Goal: Task Accomplishment & Management: Manage account settings

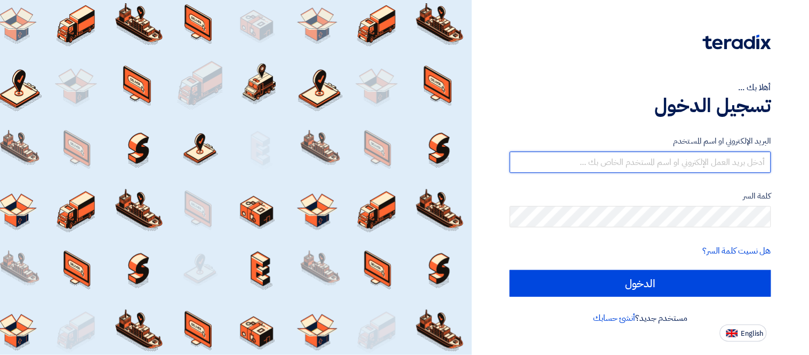
click at [702, 160] on input "text" at bounding box center [640, 161] width 261 height 21
type input "george.azmy@eaec.com.eg"
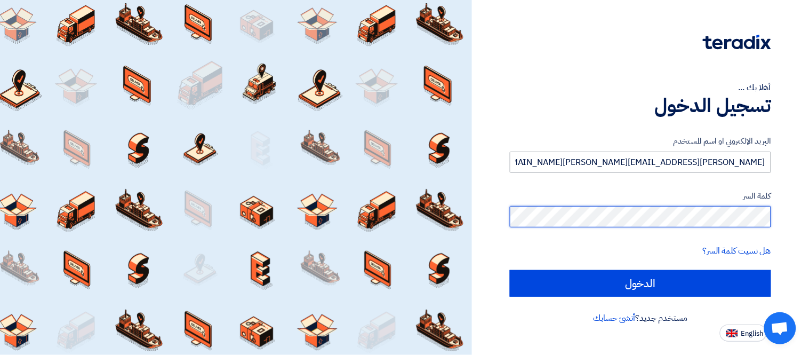
click at [510, 270] on input "الدخول" at bounding box center [640, 283] width 261 height 27
type input "Sign in"
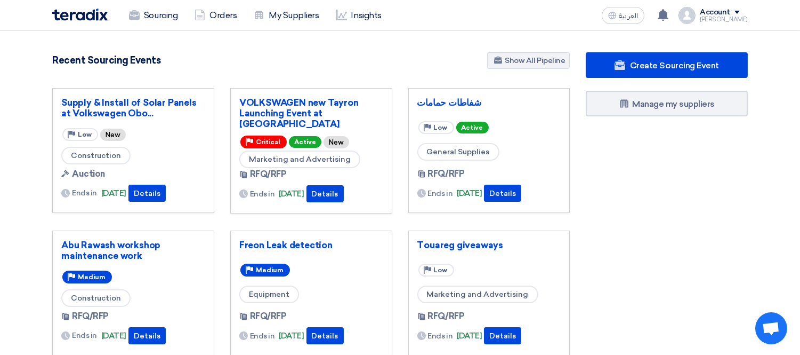
click at [593, 195] on div "Create Sourcing Event Manage my suppliers" at bounding box center [667, 295] width 178 height 487
click at [273, 112] on link "VOLKSWAGEN new Tayron Launching Event at Azha" at bounding box center [311, 113] width 144 height 32
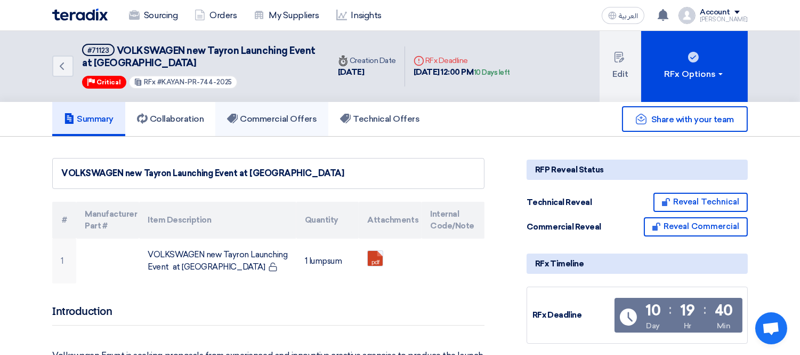
click at [269, 114] on h5 "Commercial Offers" at bounding box center [272, 119] width 90 height 11
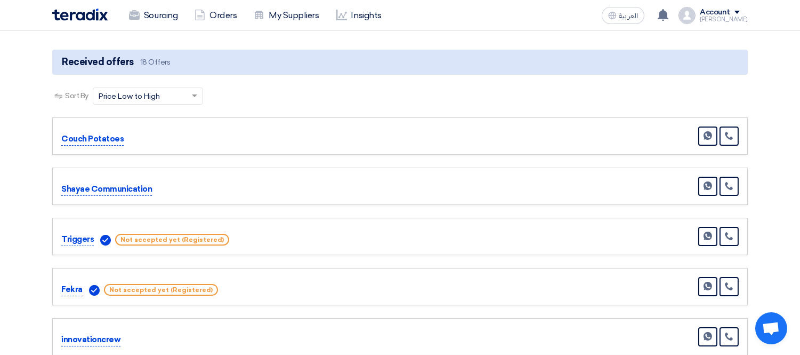
scroll to position [58, 0]
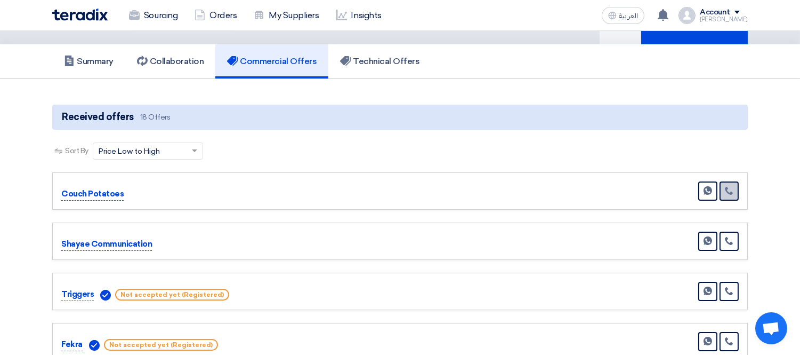
click at [734, 190] on link at bounding box center [729, 190] width 19 height 19
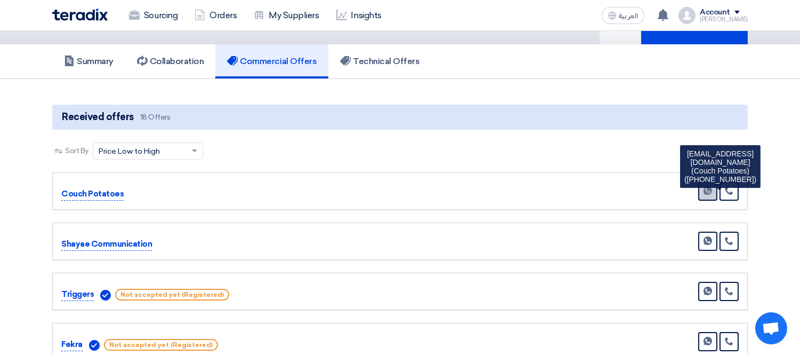
click at [704, 190] on link "Send Message" at bounding box center [708, 190] width 19 height 19
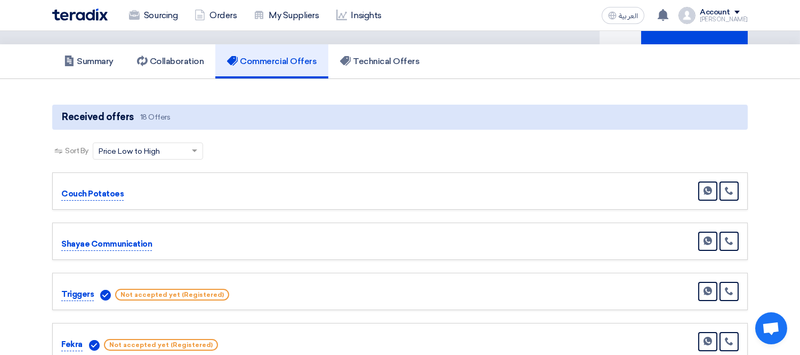
drag, startPoint x: 61, startPoint y: 191, endPoint x: 123, endPoint y: 191, distance: 61.9
click at [123, 191] on div "Couch Potatoes" at bounding box center [165, 194] width 208 height 13
copy p "Couch Potatoes"
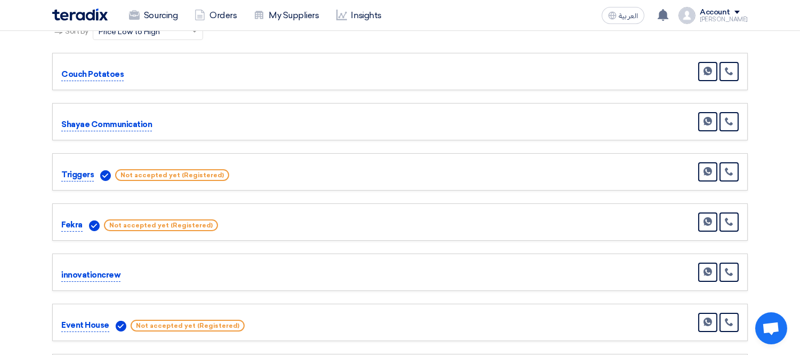
scroll to position [182, 0]
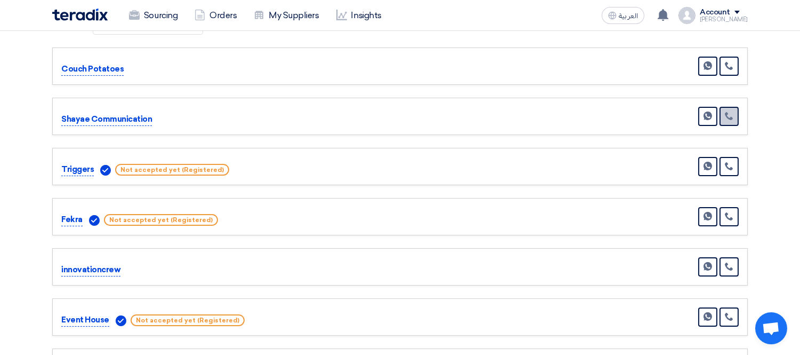
click at [731, 111] on icon at bounding box center [729, 115] width 9 height 9
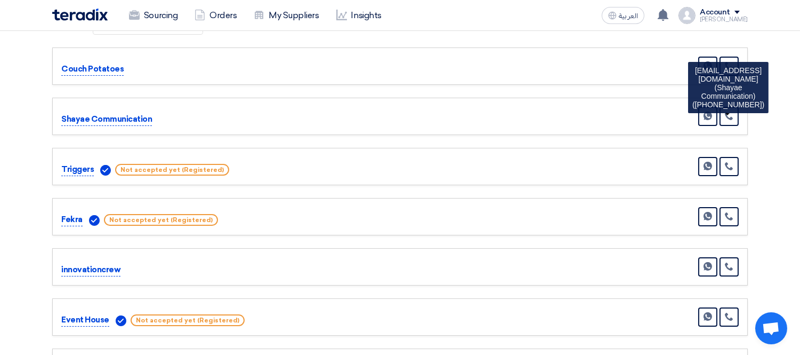
drag, startPoint x: 61, startPoint y: 67, endPoint x: 124, endPoint y: 67, distance: 62.9
click at [124, 67] on div "Couch Potatoes" at bounding box center [165, 69] width 208 height 13
copy p "Couch Potatoes"
click at [731, 162] on icon at bounding box center [729, 166] width 9 height 9
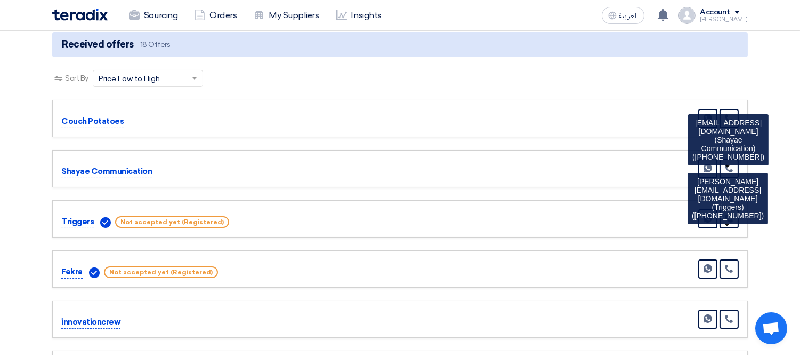
scroll to position [132, 0]
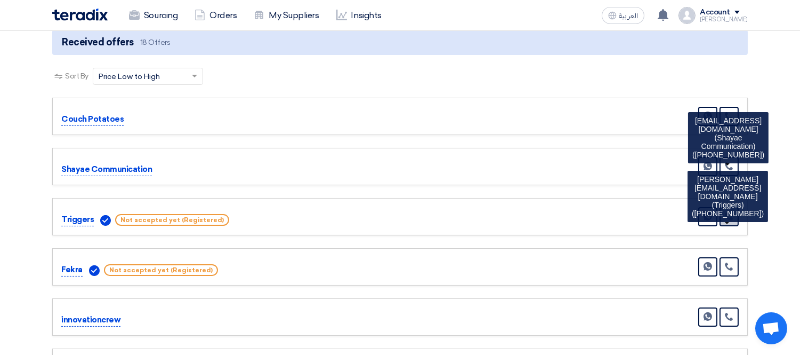
click at [732, 212] on icon at bounding box center [729, 216] width 9 height 9
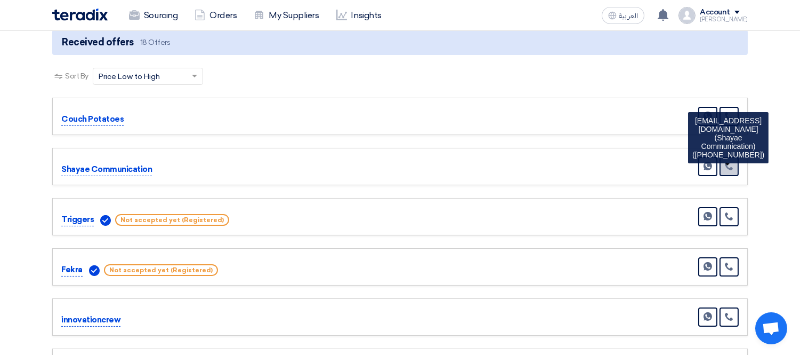
click at [735, 161] on link at bounding box center [729, 166] width 19 height 19
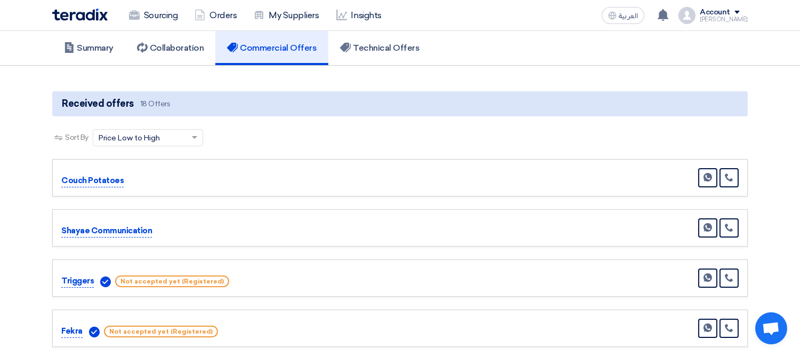
scroll to position [118, 0]
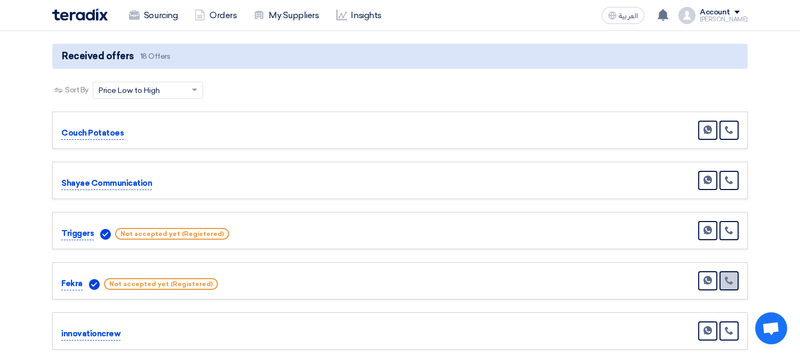
click at [728, 276] on icon at bounding box center [729, 280] width 9 height 9
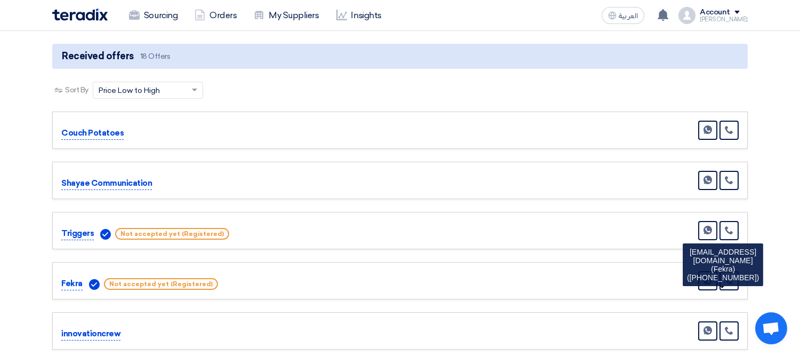
click at [638, 227] on div "Triggers Not accepted yet (Registered) Send Message" at bounding box center [400, 230] width 678 height 19
click at [603, 281] on div "Fekra Not accepted yet (Registered) Send Message" at bounding box center [400, 280] width 678 height 19
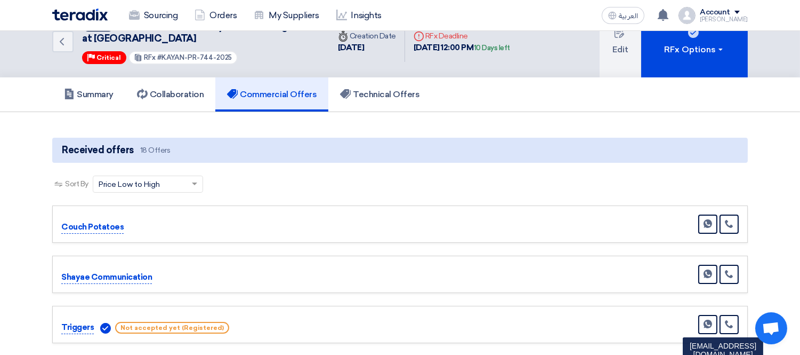
scroll to position [0, 0]
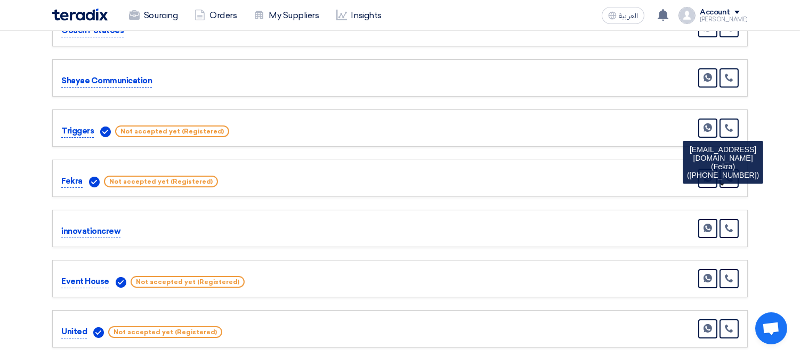
scroll to position [228, 0]
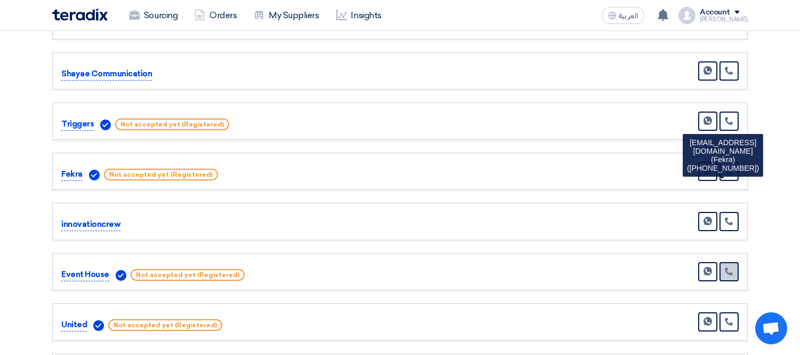
click at [732, 267] on icon at bounding box center [729, 271] width 9 height 9
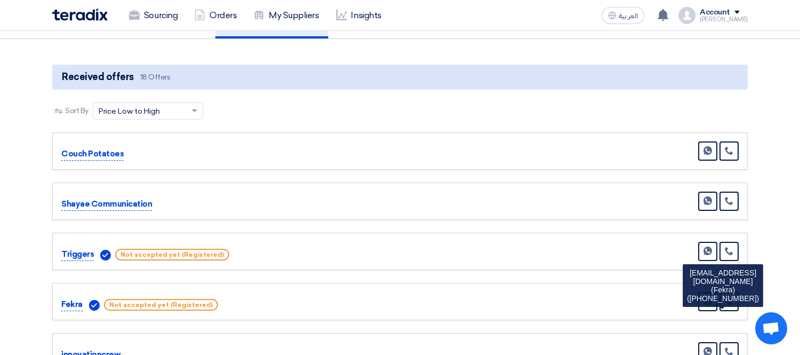
scroll to position [0, 0]
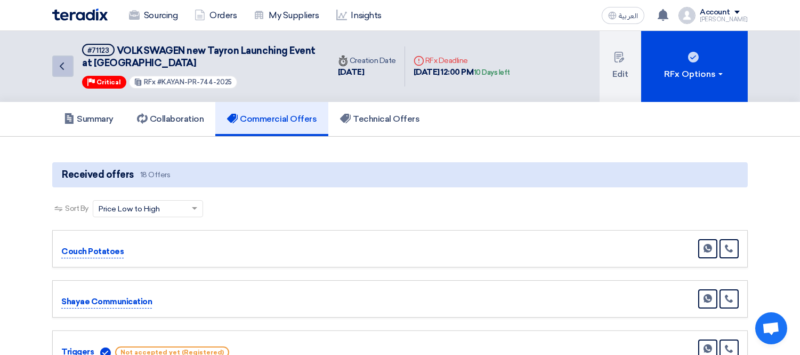
click at [65, 62] on icon "Back" at bounding box center [61, 66] width 13 height 13
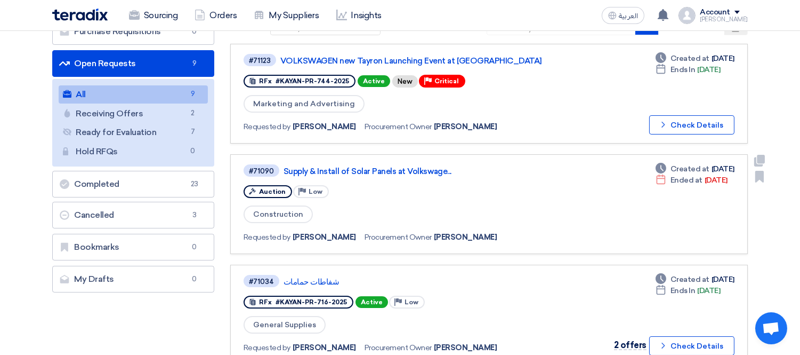
scroll to position [118, 0]
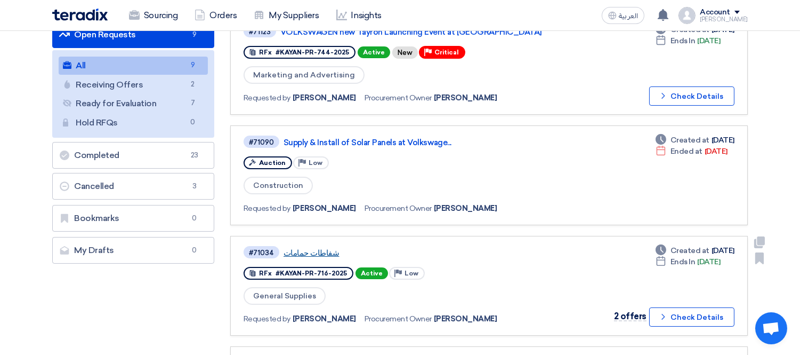
click at [322, 249] on link "شفاطات حمامات" at bounding box center [417, 253] width 267 height 10
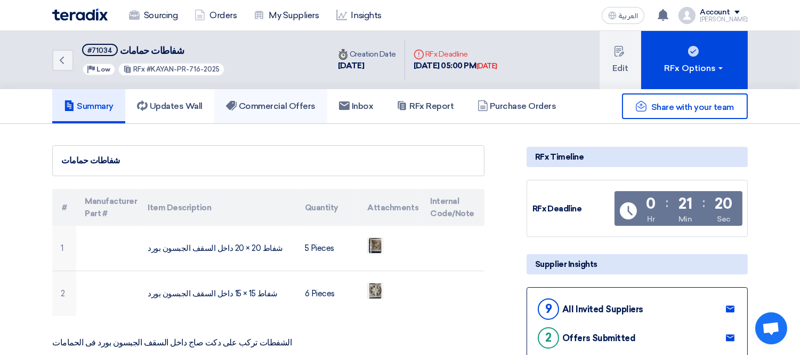
click at [295, 108] on h5 "Commercial Offers" at bounding box center [271, 106] width 90 height 11
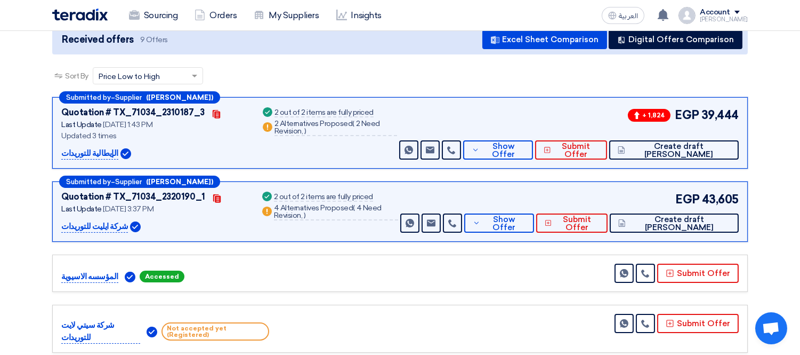
scroll to position [237, 0]
